Goal: Task Accomplishment & Management: Use online tool/utility

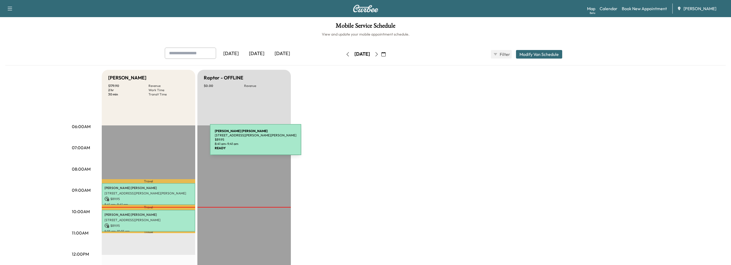
scroll to position [53, 0]
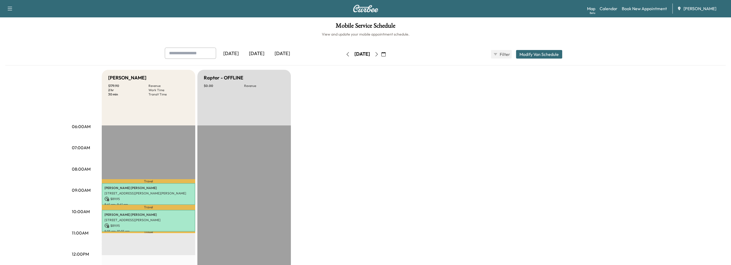
click at [381, 56] on button "button" at bounding box center [376, 54] width 9 height 9
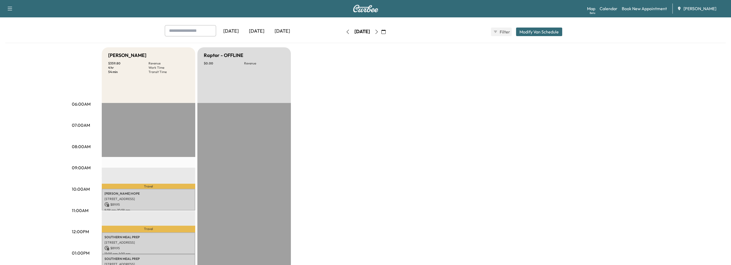
scroll to position [80, 0]
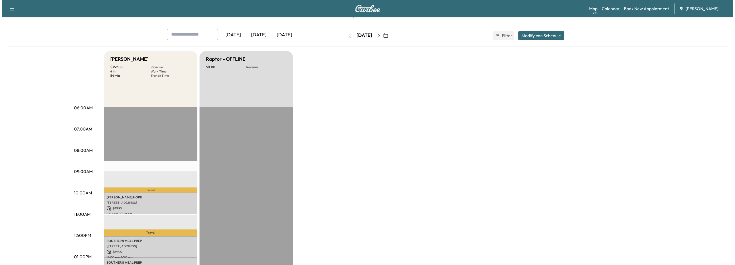
scroll to position [107, 0]
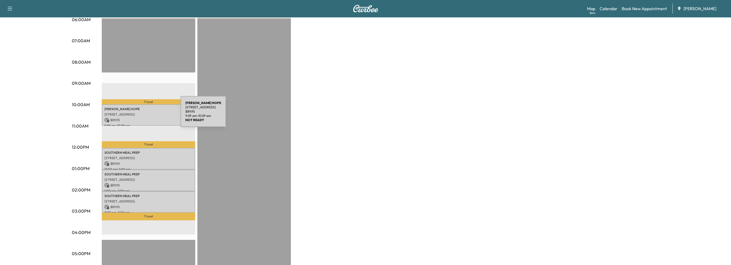
click at [141, 115] on p "[STREET_ADDRESS]" at bounding box center [148, 114] width 88 height 4
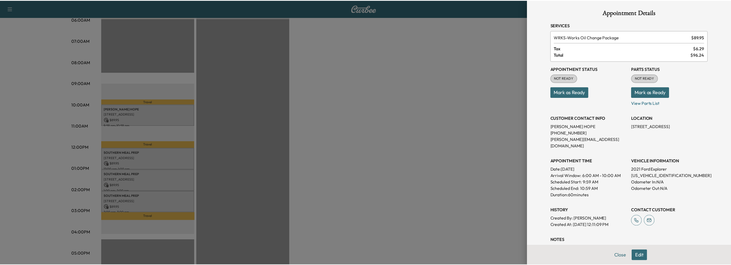
scroll to position [0, 0]
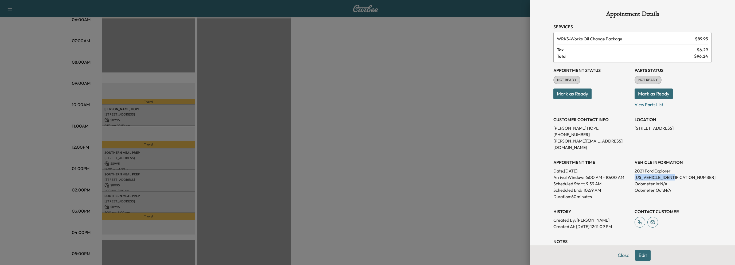
drag, startPoint x: 630, startPoint y: 172, endPoint x: 675, endPoint y: 171, distance: 44.9
click at [675, 174] on p "[US_VEHICLE_IDENTIFICATION_NUMBER]" at bounding box center [673, 177] width 77 height 6
copy p "[US_VEHICLE_IDENTIFICATION_NUMBER]"
click at [617, 255] on button "Close" at bounding box center [623, 255] width 19 height 11
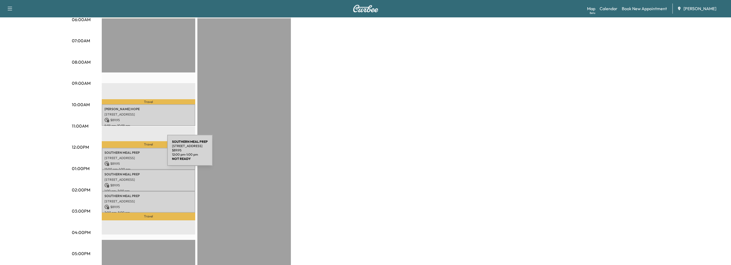
click at [127, 153] on div "SOUTHERN MEAL PREP [STREET_ADDRESS] $ 89.95 12:00 pm - 1:00 pm" at bounding box center [149, 159] width 94 height 22
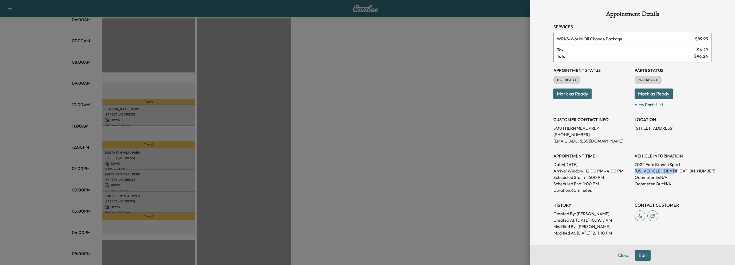
drag, startPoint x: 631, startPoint y: 170, endPoint x: 679, endPoint y: 171, distance: 48.1
click at [679, 171] on p "[US_VEHICLE_IDENTIFICATION_NUMBER]" at bounding box center [673, 171] width 77 height 6
copy p "[US_VEHICLE_IDENTIFICATION_NUMBER]"
click at [617, 256] on button "Close" at bounding box center [623, 255] width 19 height 11
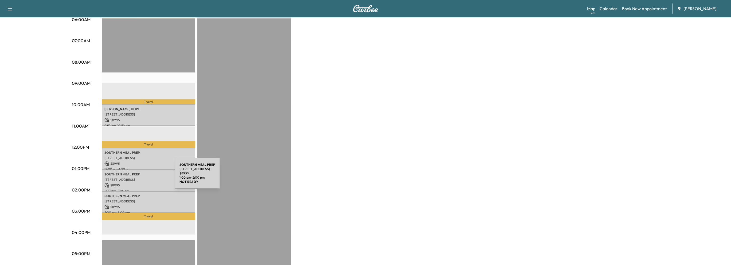
click at [135, 177] on p "[STREET_ADDRESS]" at bounding box center [148, 179] width 88 height 4
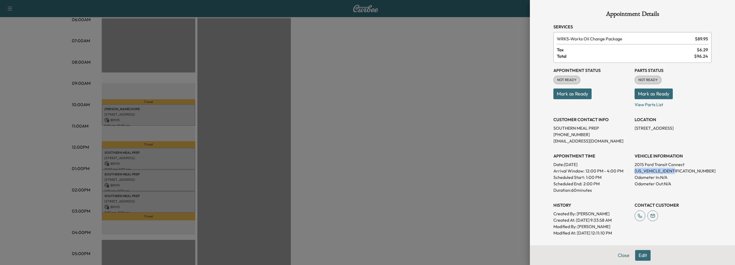
drag, startPoint x: 631, startPoint y: 172, endPoint x: 676, endPoint y: 172, distance: 45.7
click at [676, 172] on p "[US_VEHICLE_IDENTIFICATION_NUMBER]" at bounding box center [673, 171] width 77 height 6
copy p "[US_VEHICLE_IDENTIFICATION_NUMBER]"
click at [616, 255] on button "Close" at bounding box center [623, 255] width 19 height 11
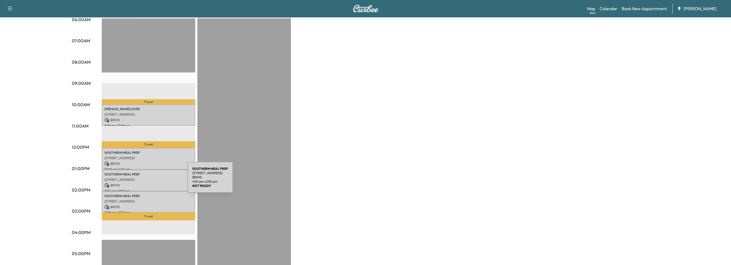
click at [147, 183] on p "$ 89.95" at bounding box center [148, 185] width 88 height 5
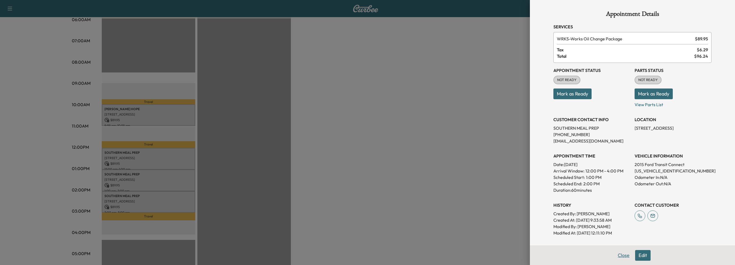
click at [619, 255] on button "Close" at bounding box center [623, 255] width 19 height 11
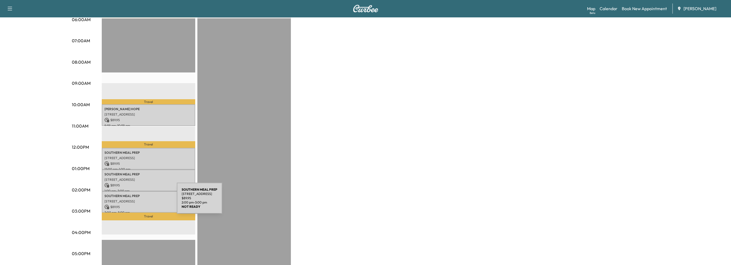
click at [137, 201] on div "SOUTHERN MEAL PREP [STREET_ADDRESS] $ 89.95 2:00 pm - 3:00 pm" at bounding box center [149, 202] width 94 height 22
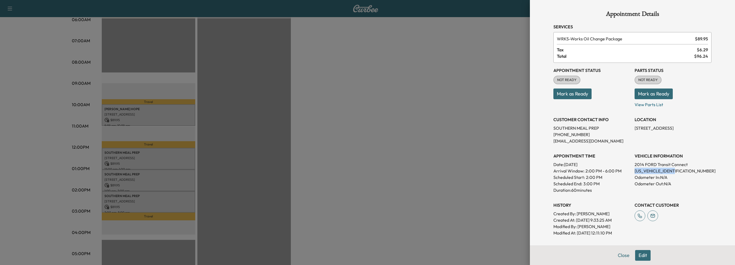
drag, startPoint x: 632, startPoint y: 170, endPoint x: 675, endPoint y: 173, distance: 43.1
click at [675, 173] on p "[US_VEHICLE_IDENTIFICATION_NUMBER]" at bounding box center [673, 171] width 77 height 6
copy p "[US_VEHICLE_IDENTIFICATION_NUMBER]"
click at [619, 254] on button "Close" at bounding box center [623, 255] width 19 height 11
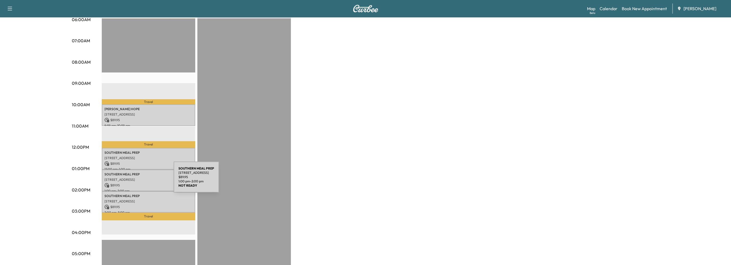
click at [134, 180] on div "SOUTHERN MEAL PREP [STREET_ADDRESS] $ 89.95 1:00 pm - 2:00 pm" at bounding box center [149, 180] width 94 height 22
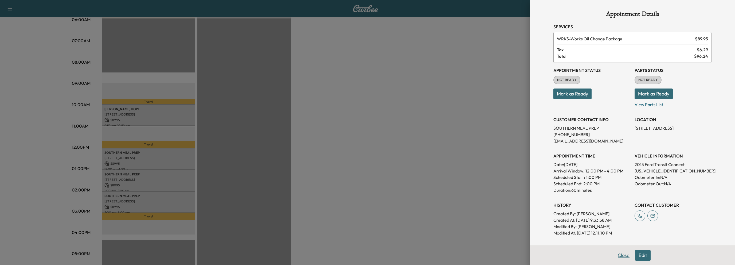
click at [614, 255] on button "Close" at bounding box center [623, 255] width 19 height 11
